Goal: Find specific page/section: Find specific page/section

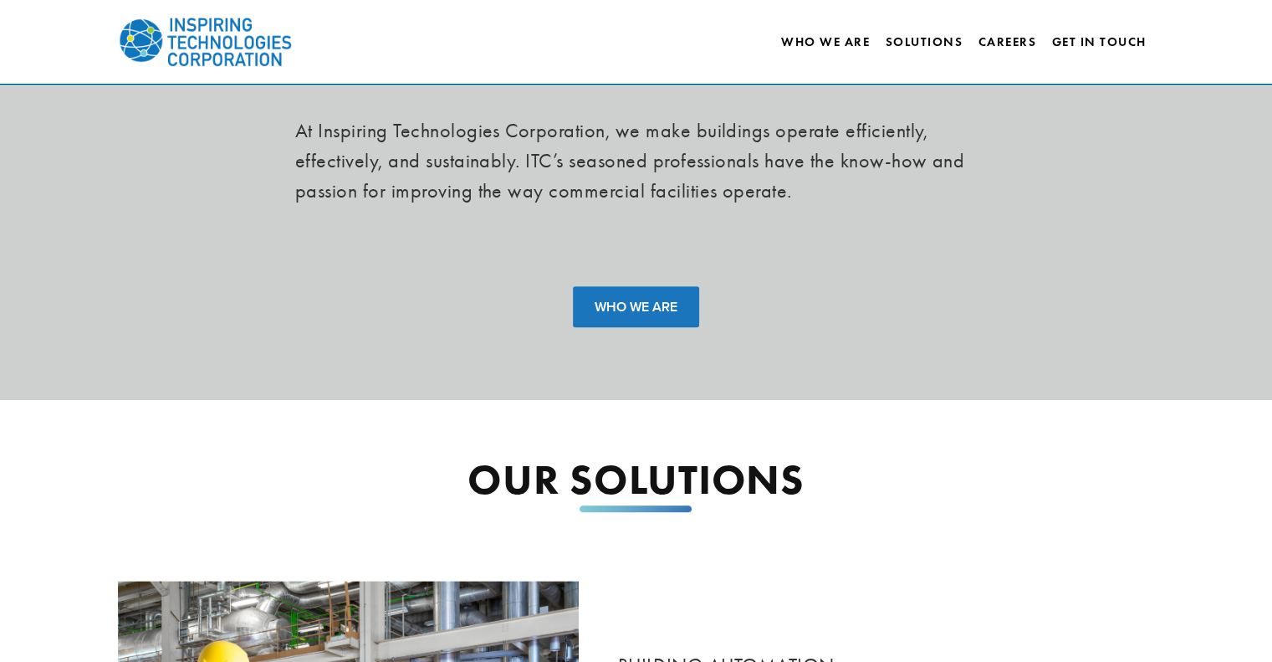
scroll to position [713, 0]
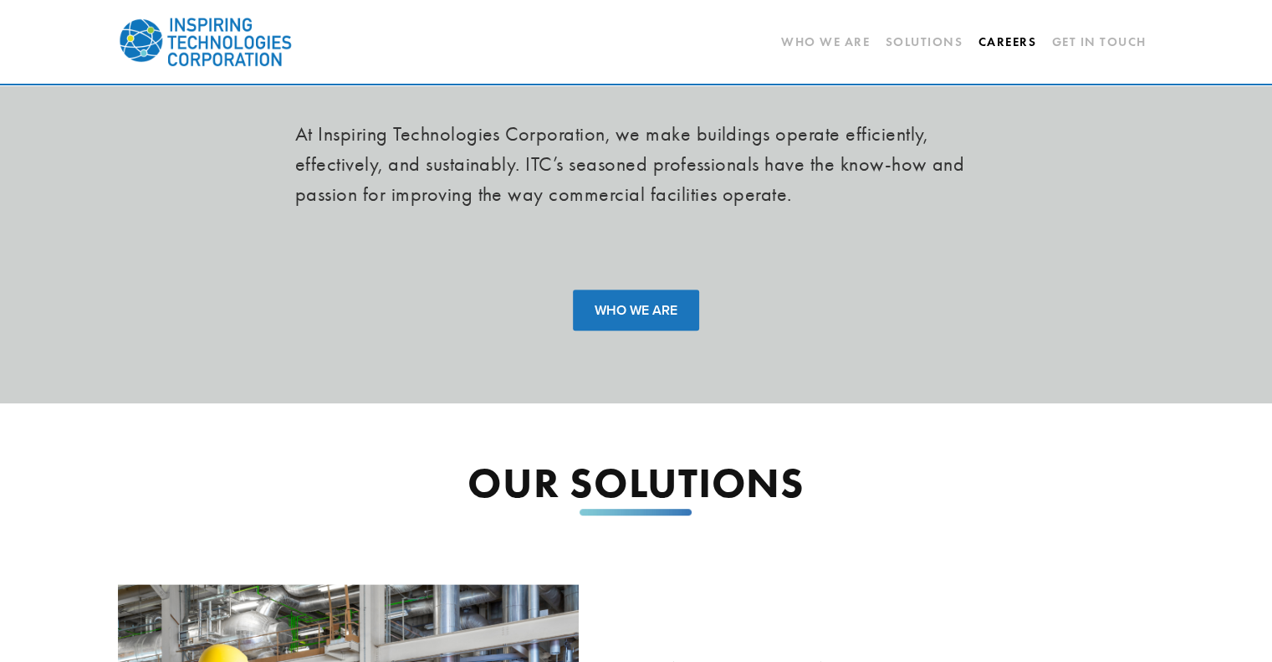
click at [1000, 44] on link "Careers" at bounding box center [1007, 42] width 59 height 28
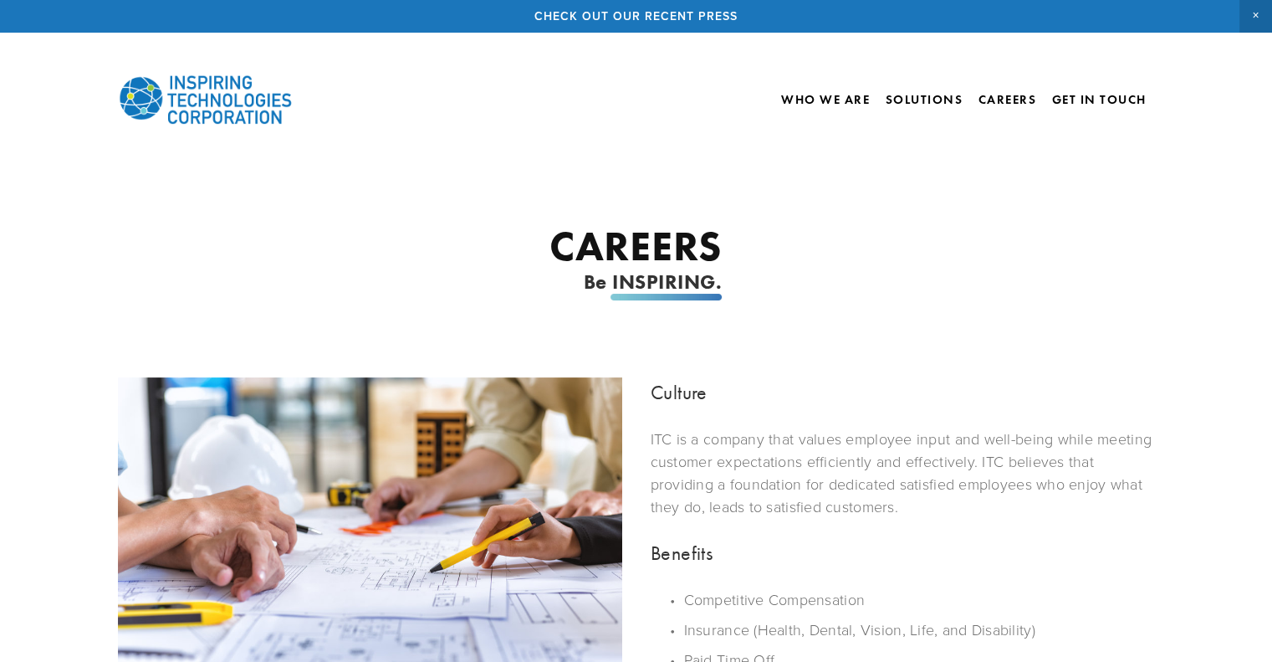
click at [1000, 44] on div "Who We Are Solutions Building Automation Electronic Security Systems IT Solutio…" at bounding box center [636, 87] width 1204 height 109
click at [832, 101] on link "Who We Are" at bounding box center [825, 99] width 89 height 28
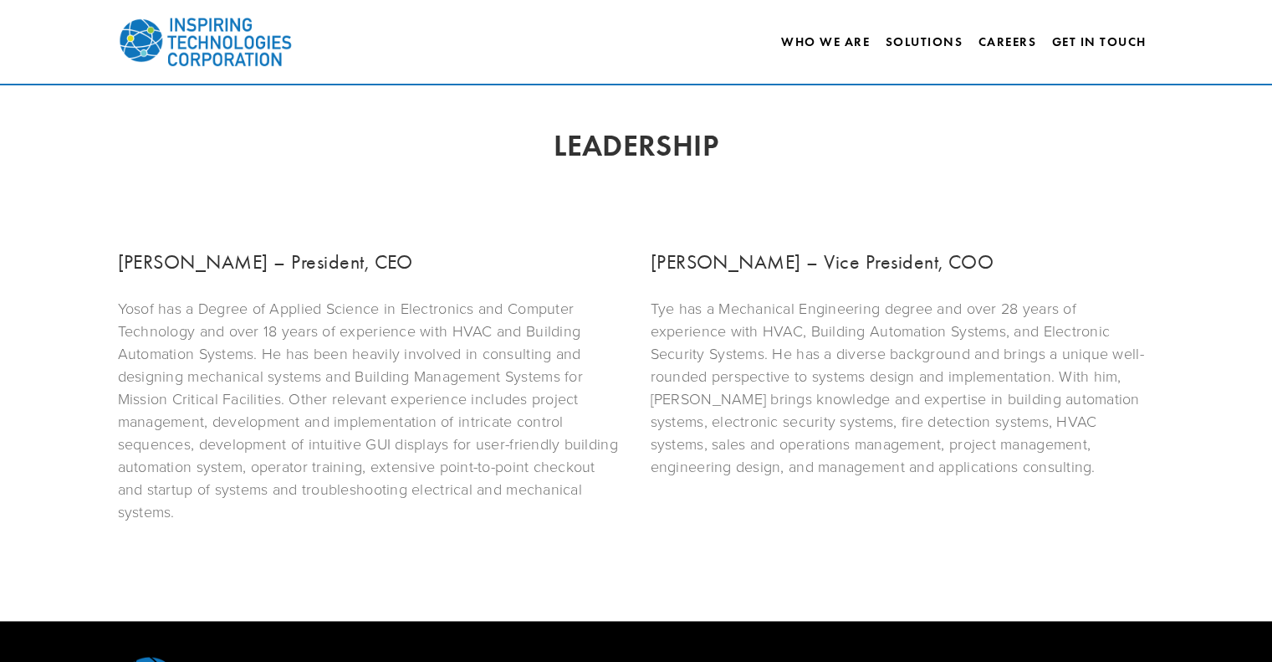
scroll to position [970, 0]
